Goal: Task Accomplishment & Management: Complete application form

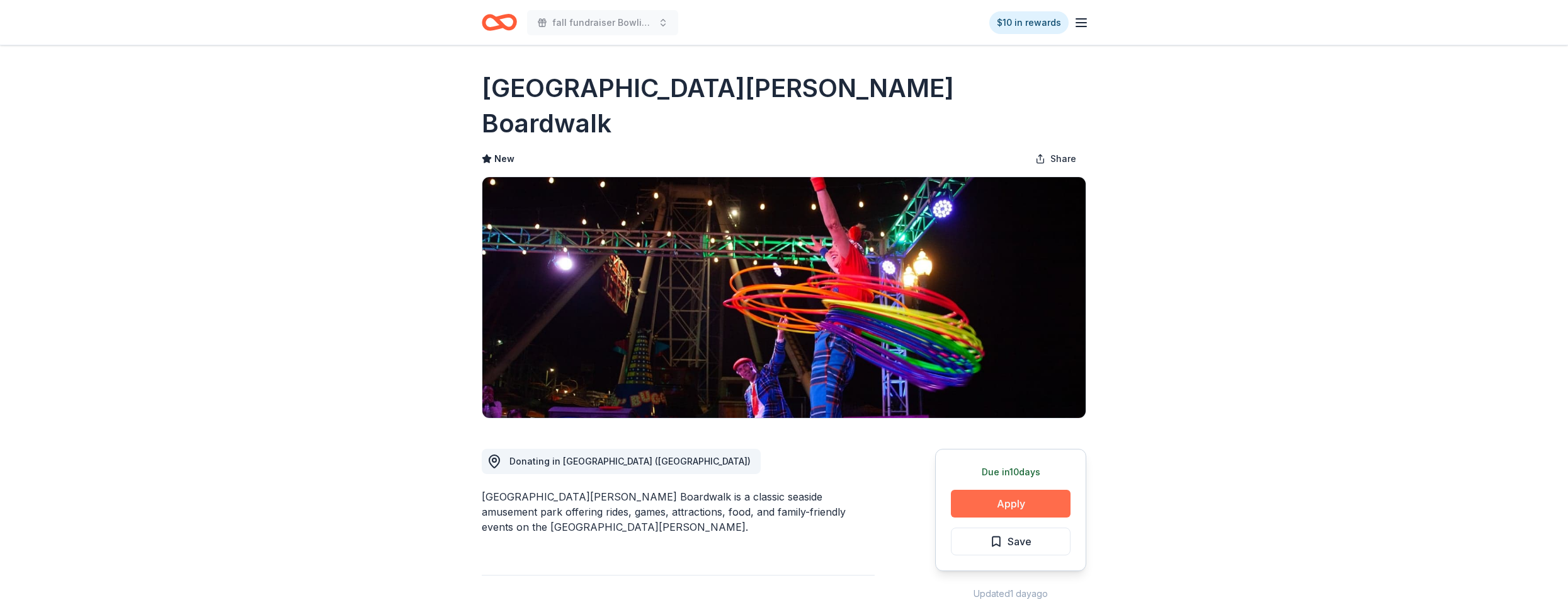
click at [1013, 490] on button "Apply" at bounding box center [1011, 504] width 120 height 28
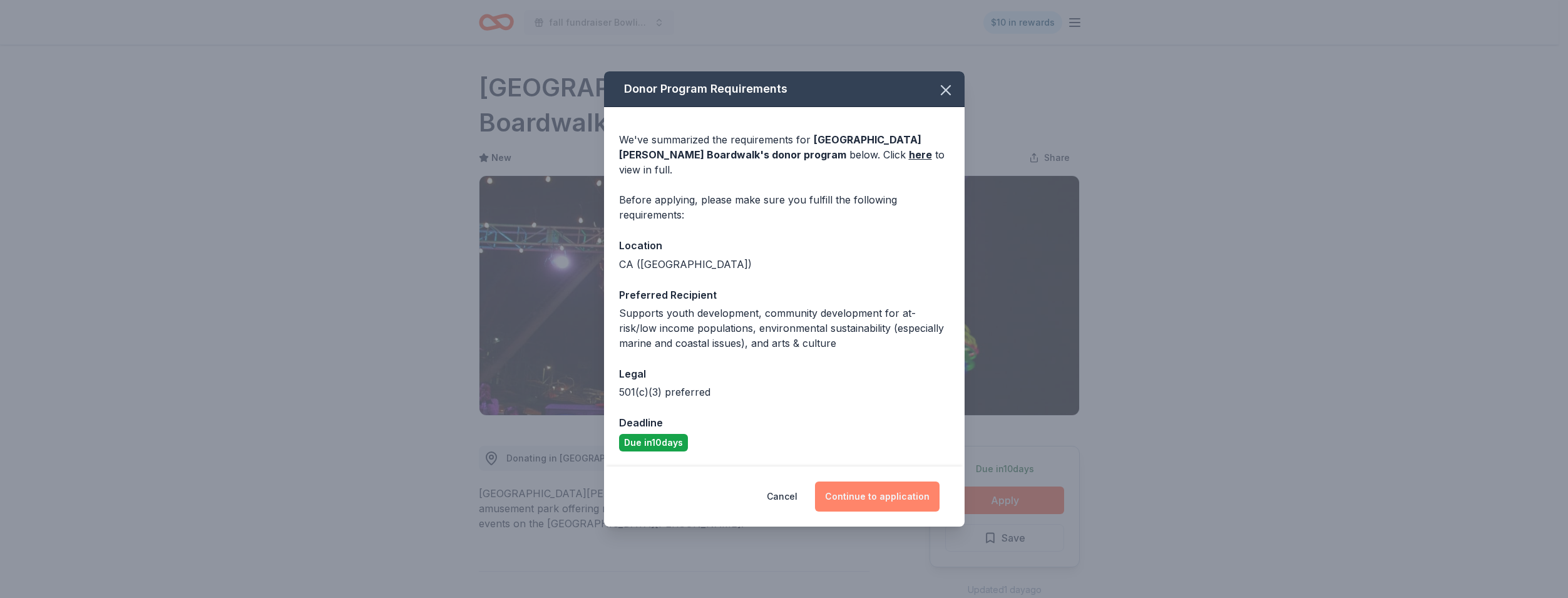
click at [885, 485] on button "Continue to application" at bounding box center [877, 496] width 125 height 30
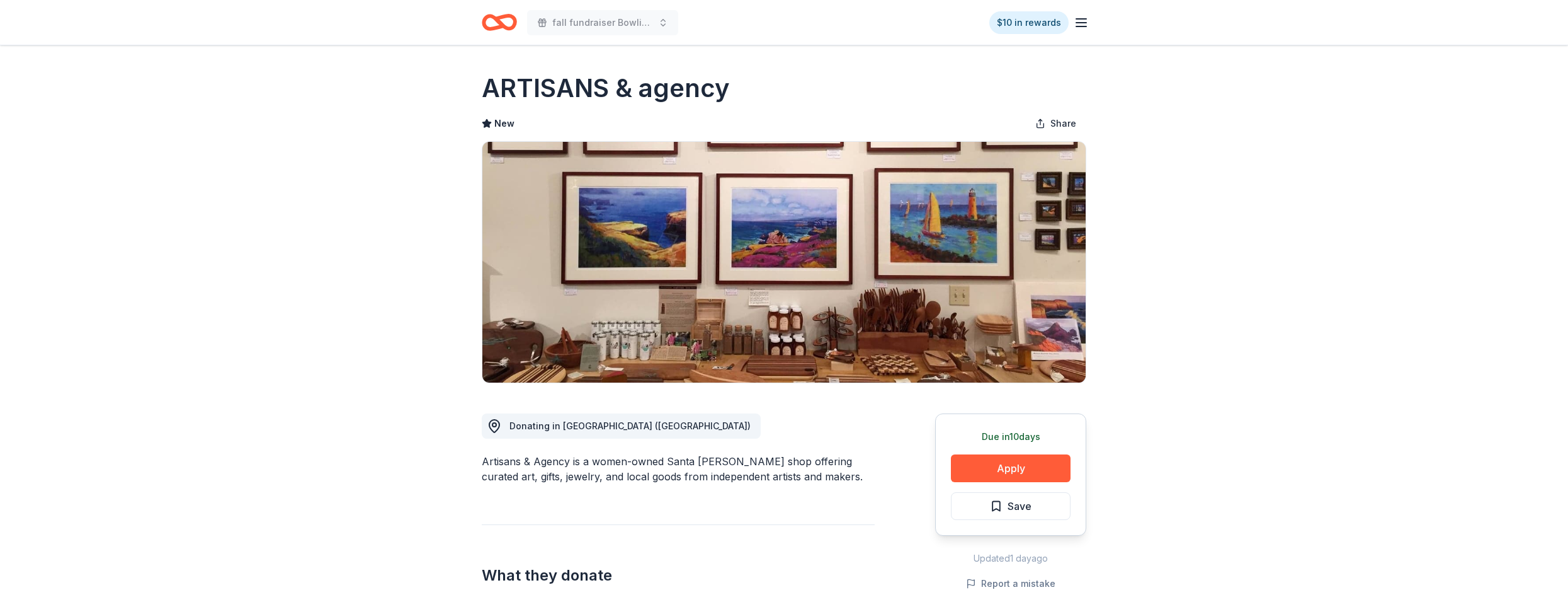
click at [1010, 463] on button "Apply" at bounding box center [1011, 468] width 120 height 28
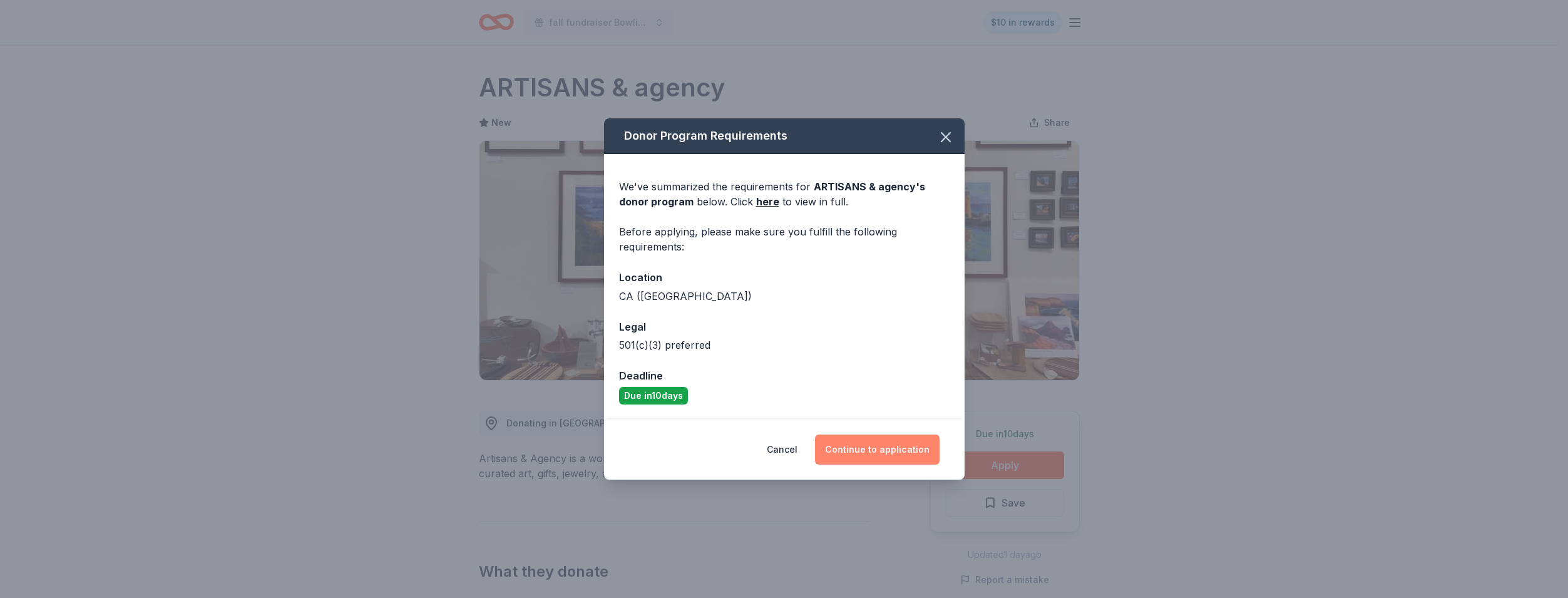
click at [890, 452] on button "Continue to application" at bounding box center [877, 449] width 125 height 30
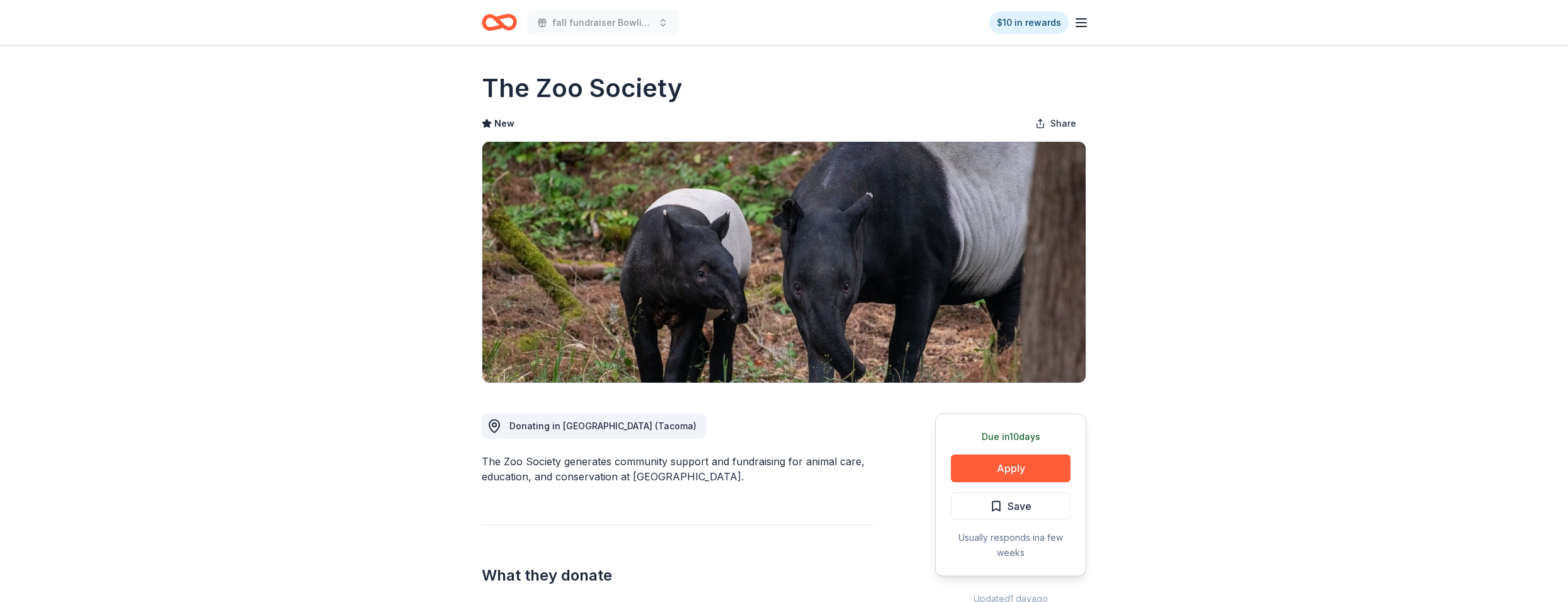
click at [502, 21] on icon "Home" at bounding box center [499, 23] width 36 height 29
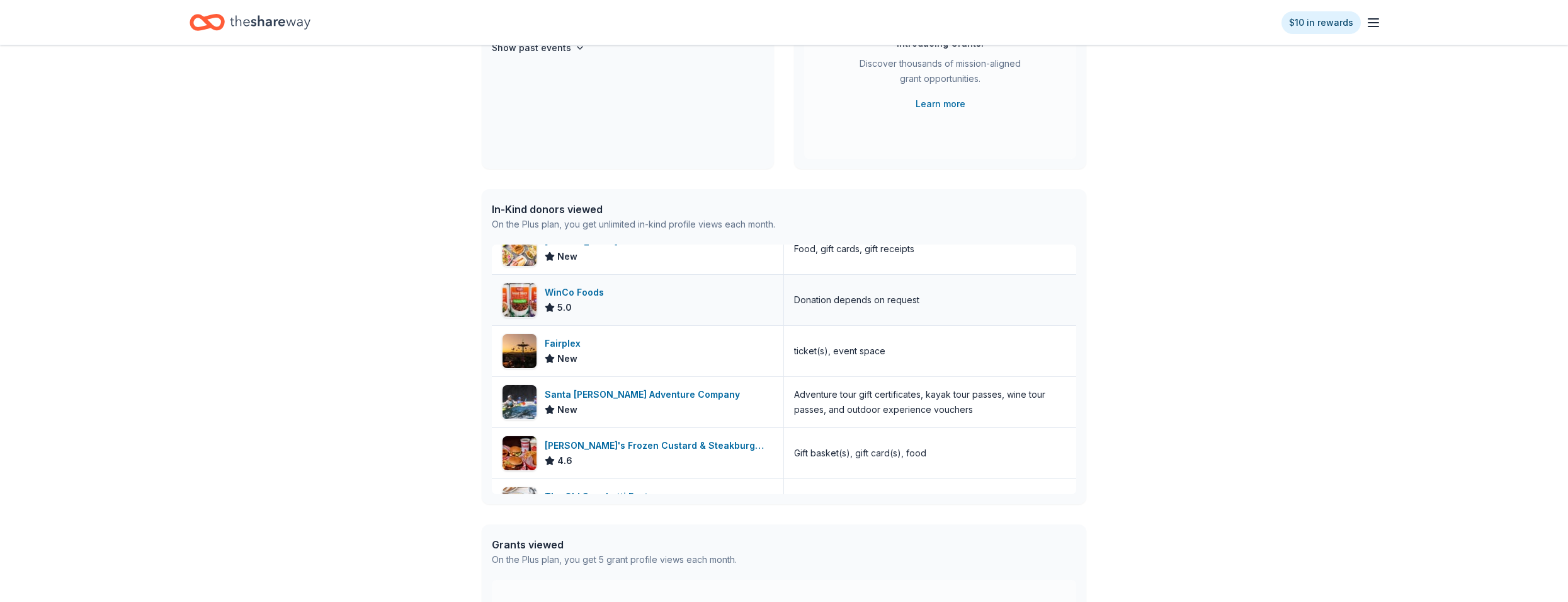
scroll to position [315, 0]
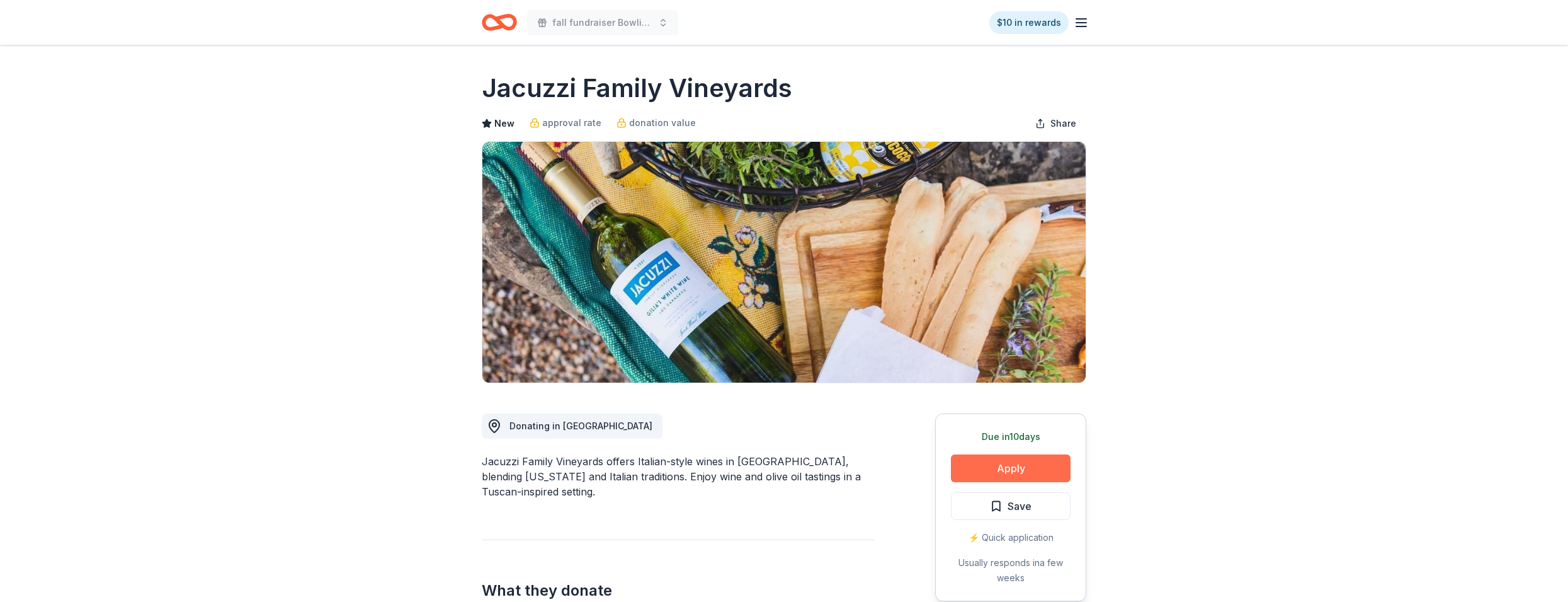
click at [997, 472] on button "Apply" at bounding box center [1011, 468] width 120 height 28
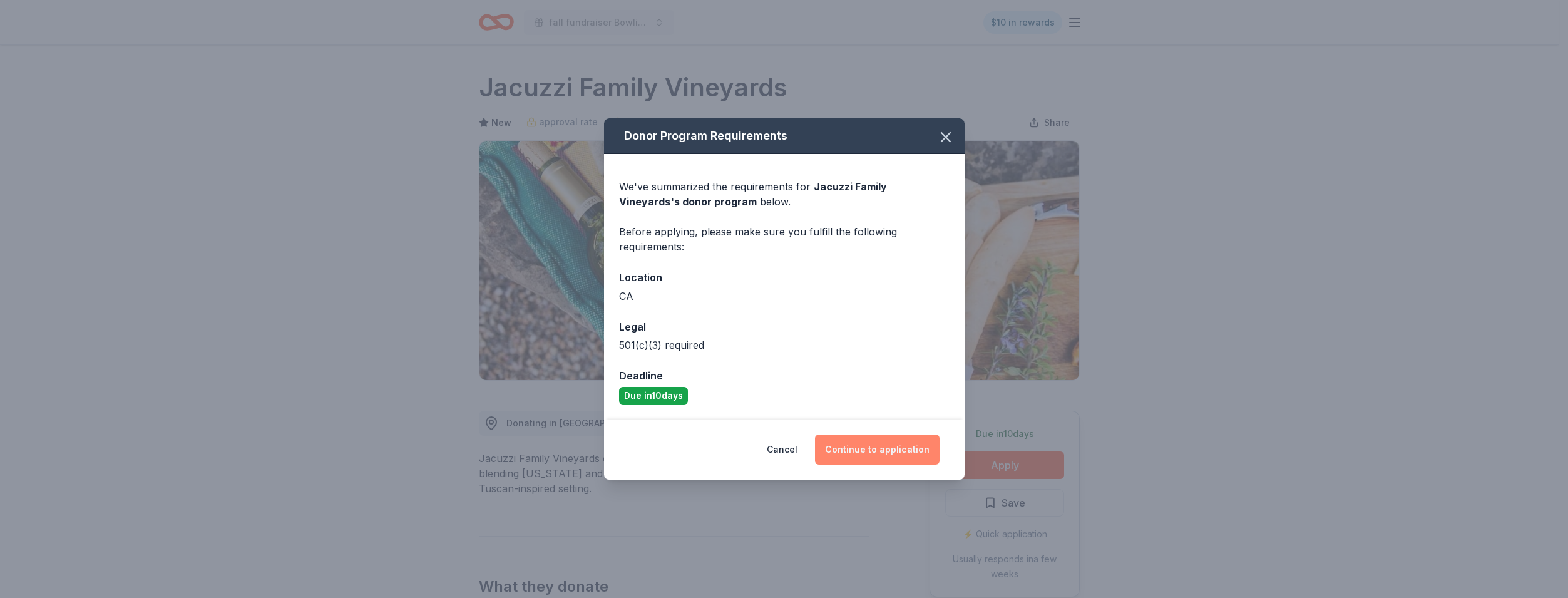
click at [878, 445] on button "Continue to application" at bounding box center [877, 449] width 125 height 30
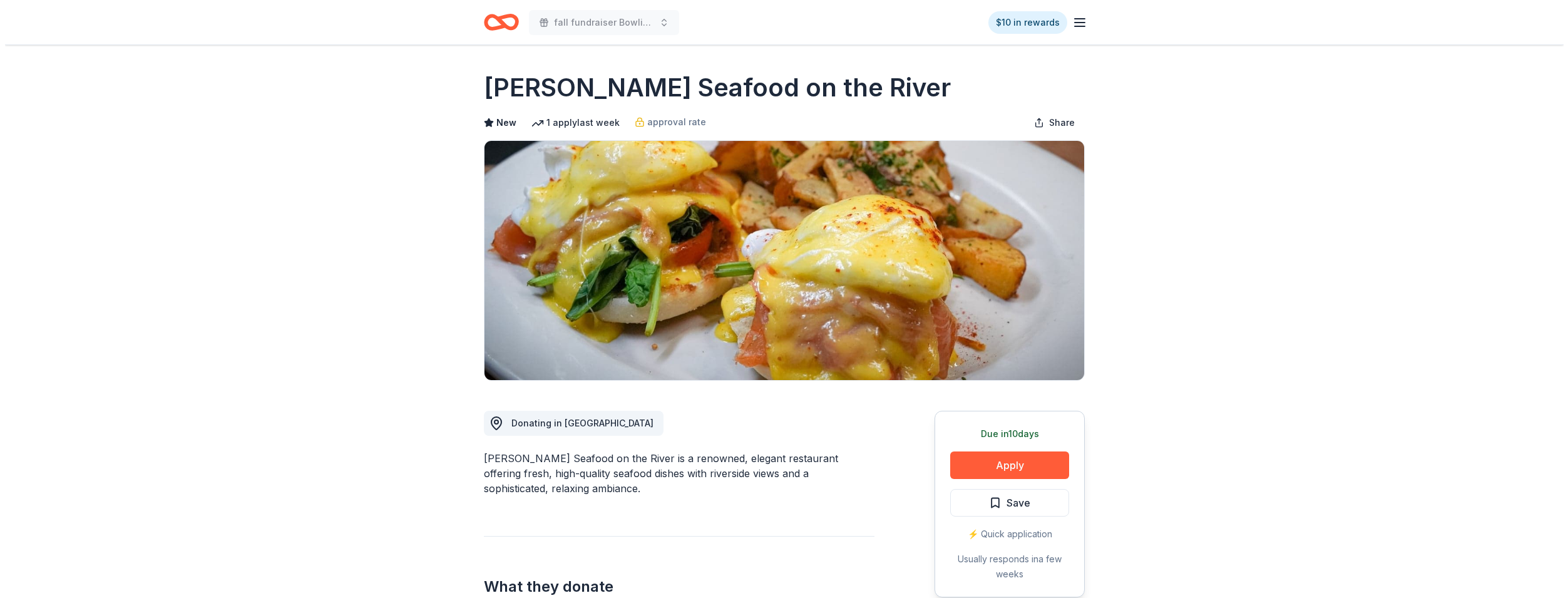
scroll to position [63, 0]
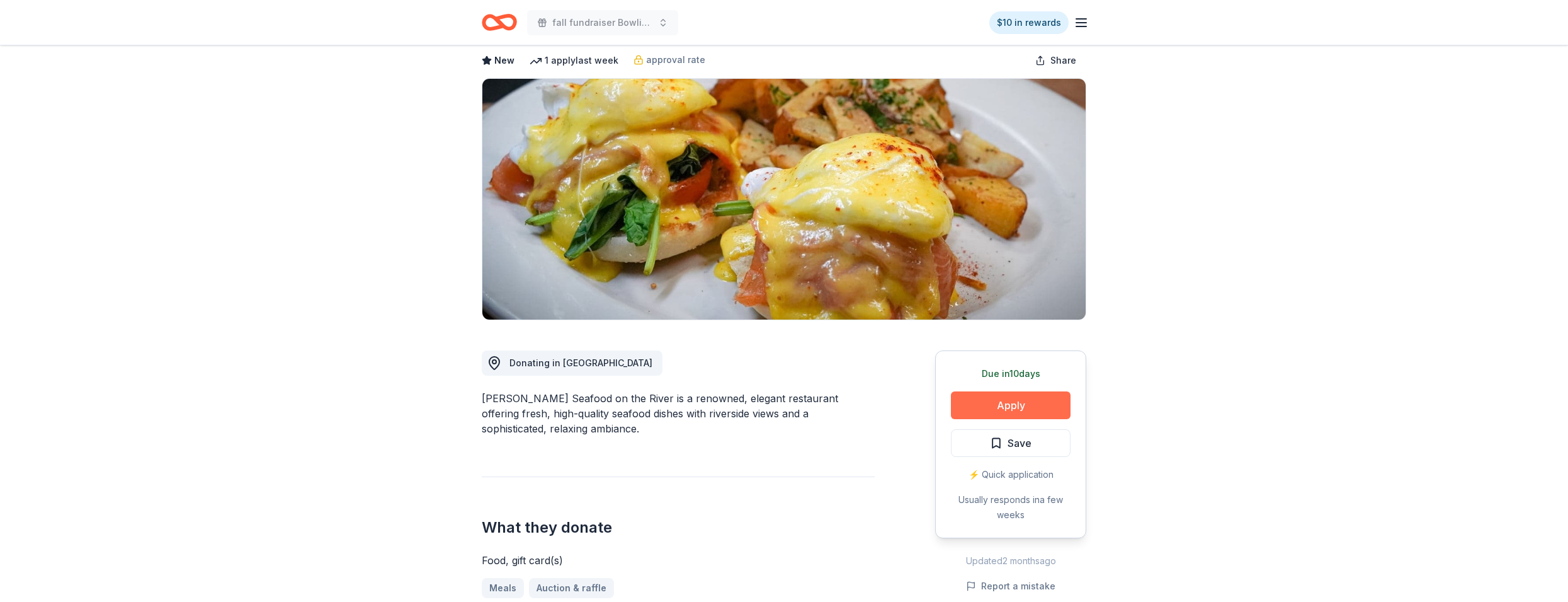
click at [999, 409] on button "Apply" at bounding box center [1011, 405] width 120 height 28
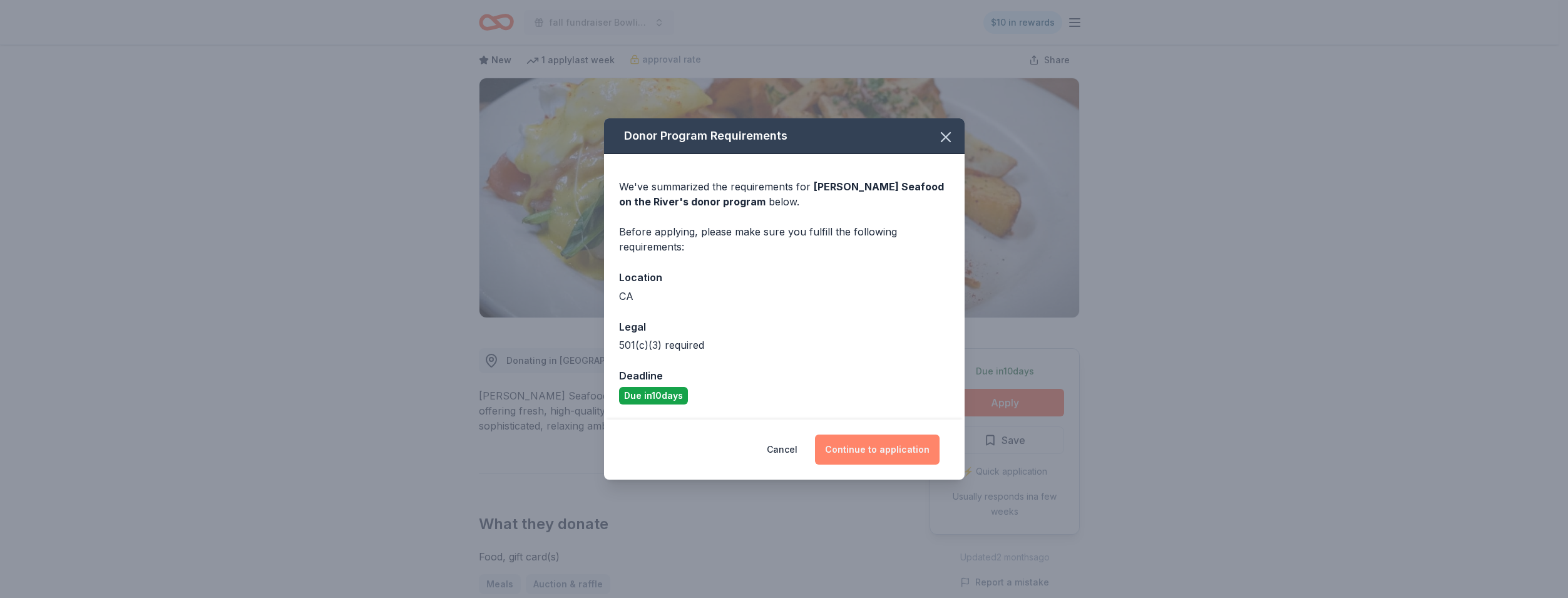
click at [877, 456] on button "Continue to application" at bounding box center [877, 449] width 125 height 30
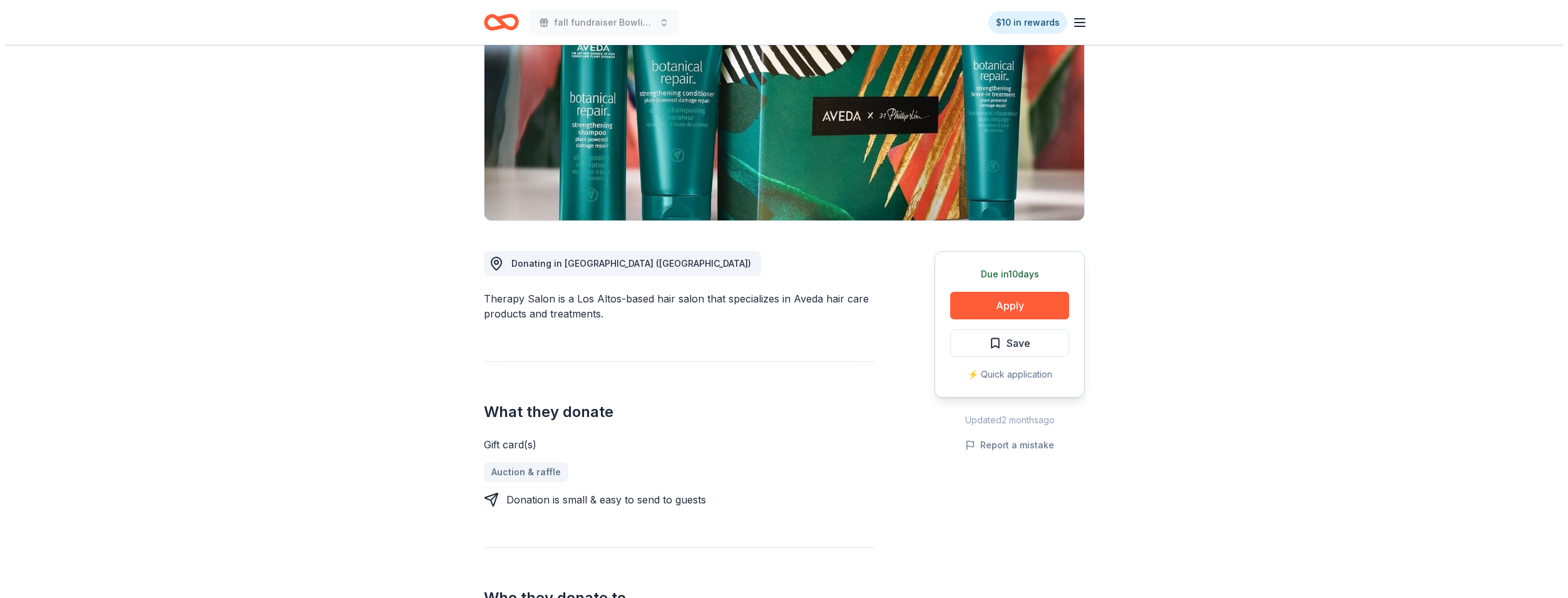
scroll to position [188, 0]
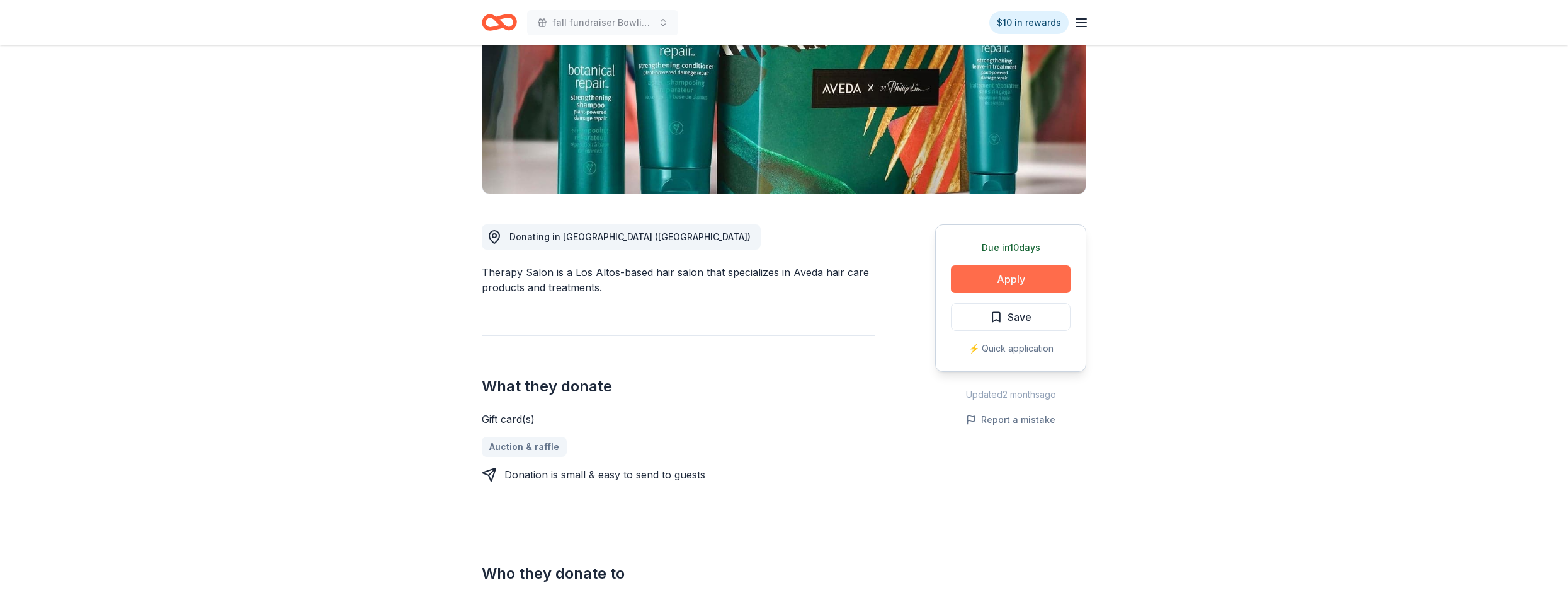
click at [984, 280] on button "Apply" at bounding box center [1011, 279] width 120 height 28
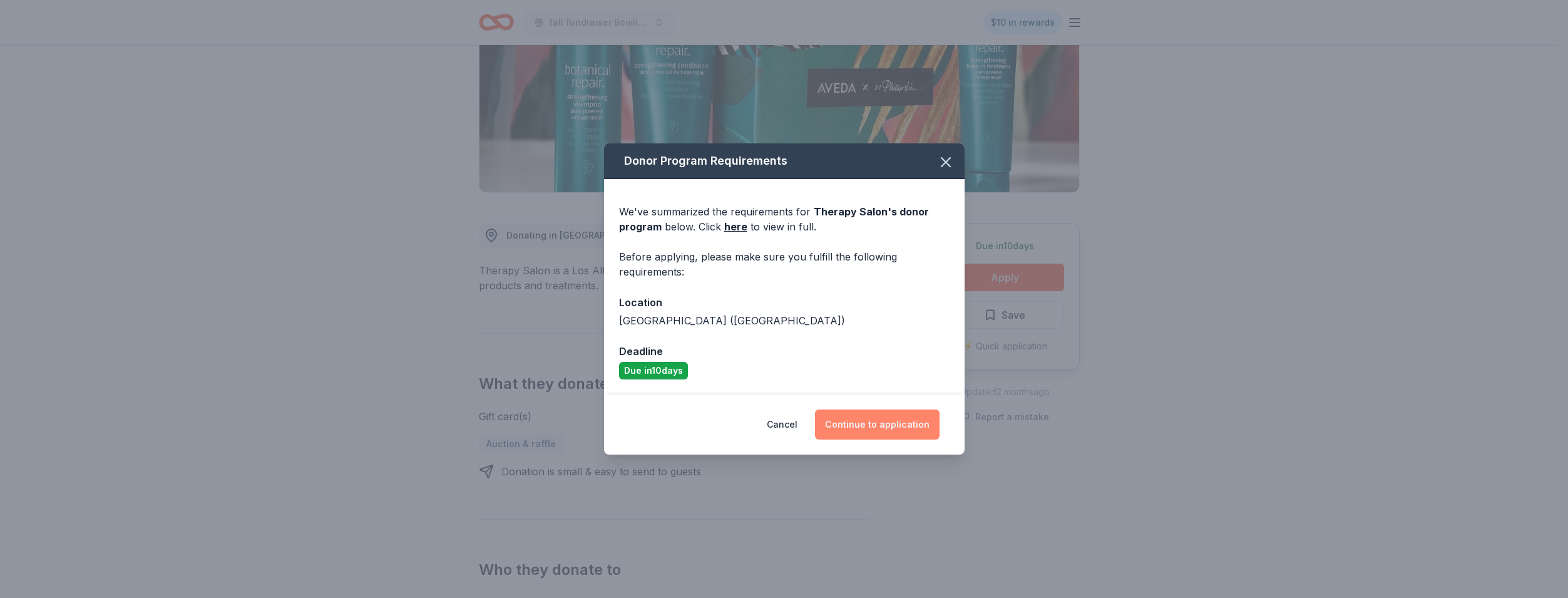
click at [857, 427] on button "Continue to application" at bounding box center [877, 424] width 125 height 30
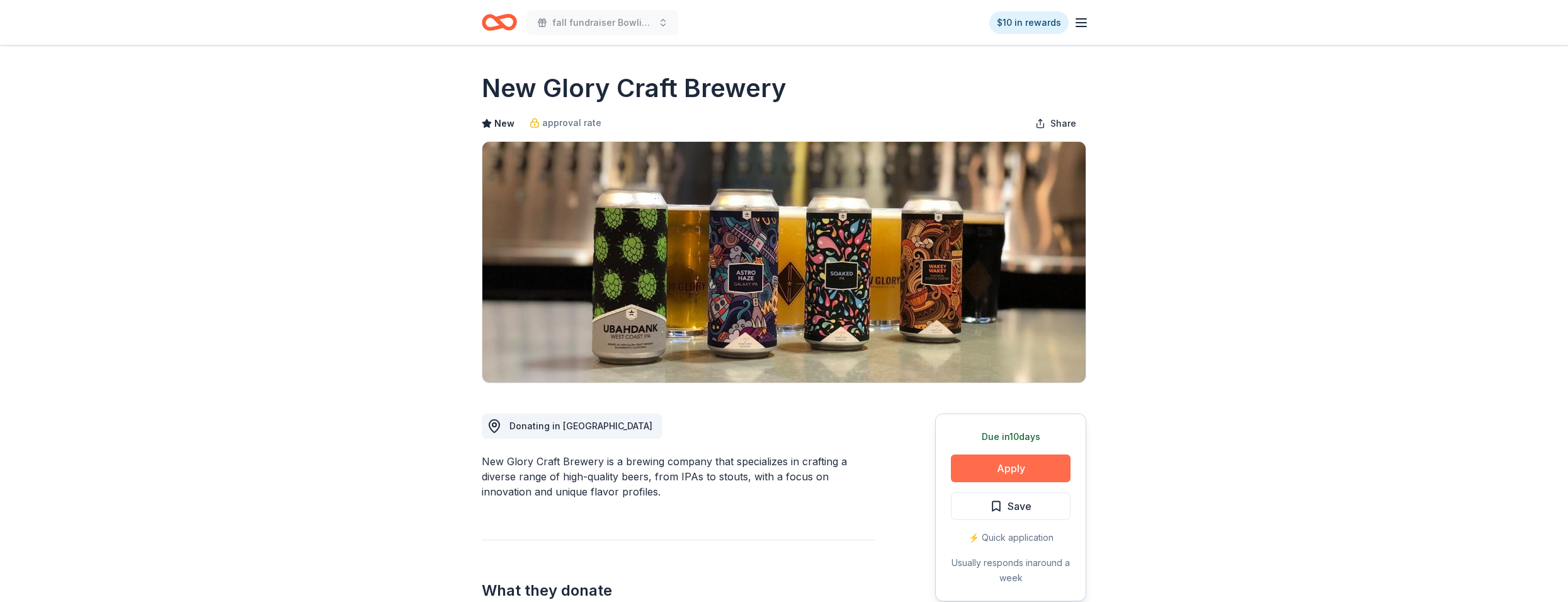
click at [1010, 467] on button "Apply" at bounding box center [1011, 468] width 120 height 28
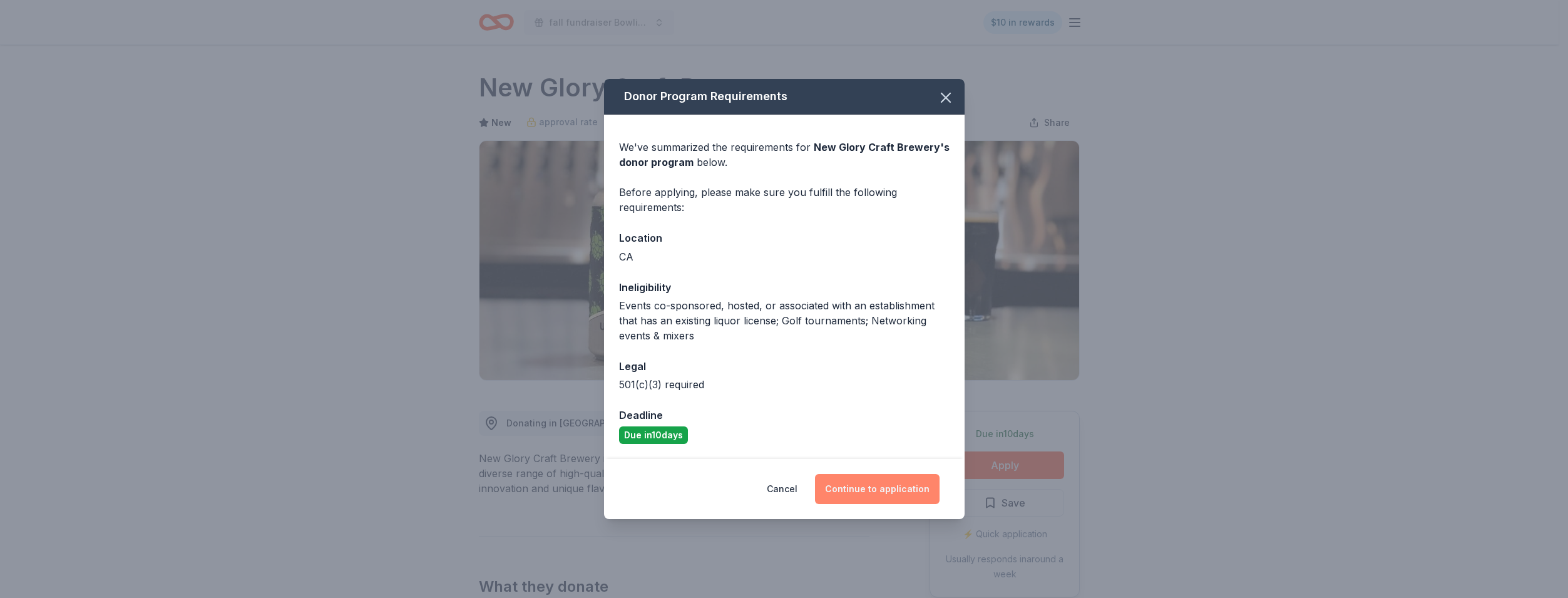
click at [887, 488] on button "Continue to application" at bounding box center [877, 489] width 125 height 30
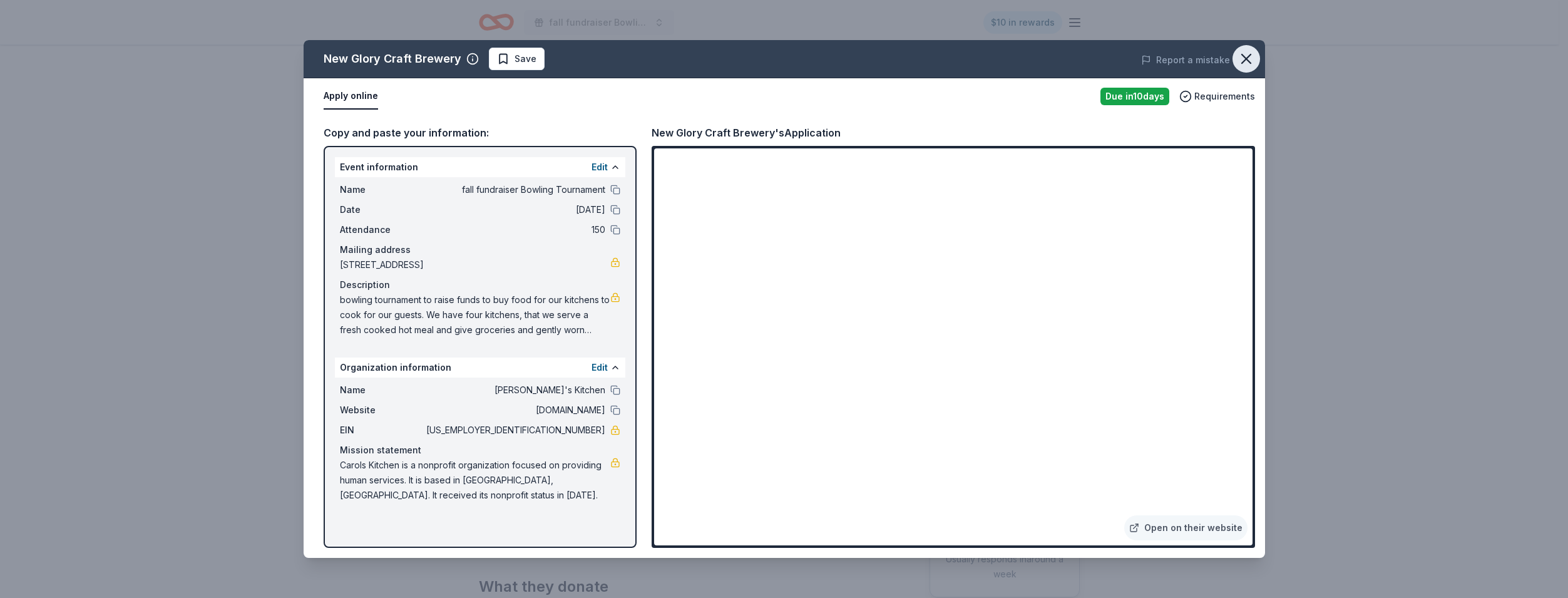
click at [1244, 64] on icon "button" at bounding box center [1246, 59] width 17 height 17
